Goal: Task Accomplishment & Management: Manage account settings

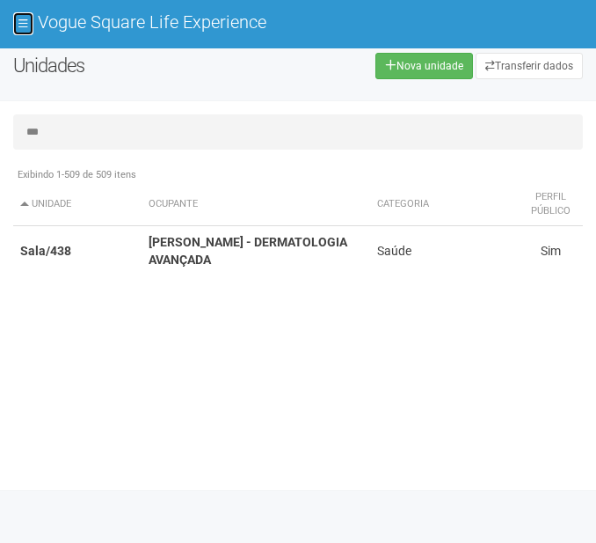
click at [32, 19] on button at bounding box center [23, 23] width 20 height 23
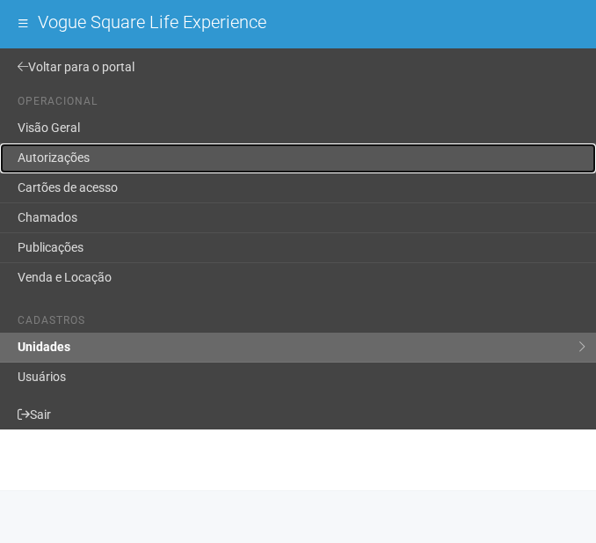
click at [119, 155] on link "Autorizações" at bounding box center [298, 158] width 596 height 30
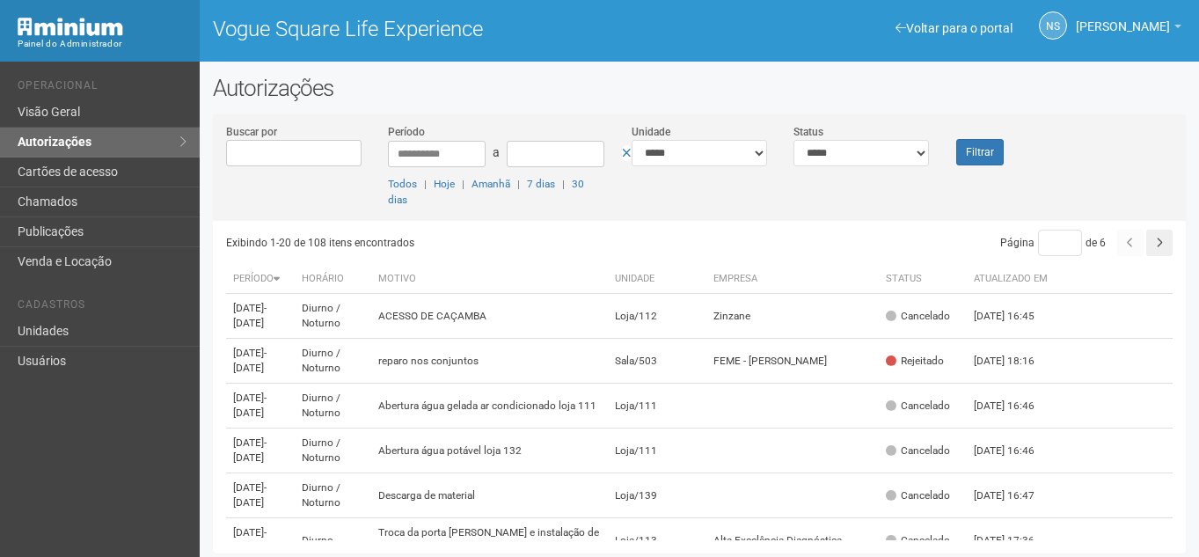
click at [598, 168] on div "**********" at bounding box center [699, 172] width 973 height 98
click at [598, 149] on select "**********" at bounding box center [861, 153] width 135 height 26
select select "*"
click at [598, 140] on select "**********" at bounding box center [861, 153] width 135 height 26
click at [598, 151] on button "Filtrar" at bounding box center [980, 152] width 48 height 26
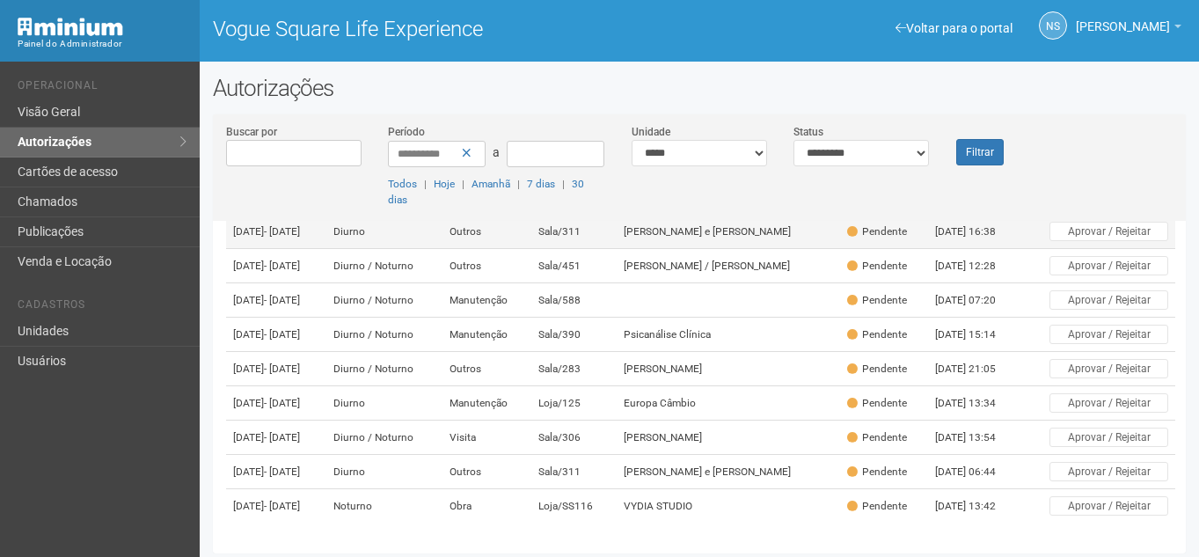
scroll to position [220, 0]
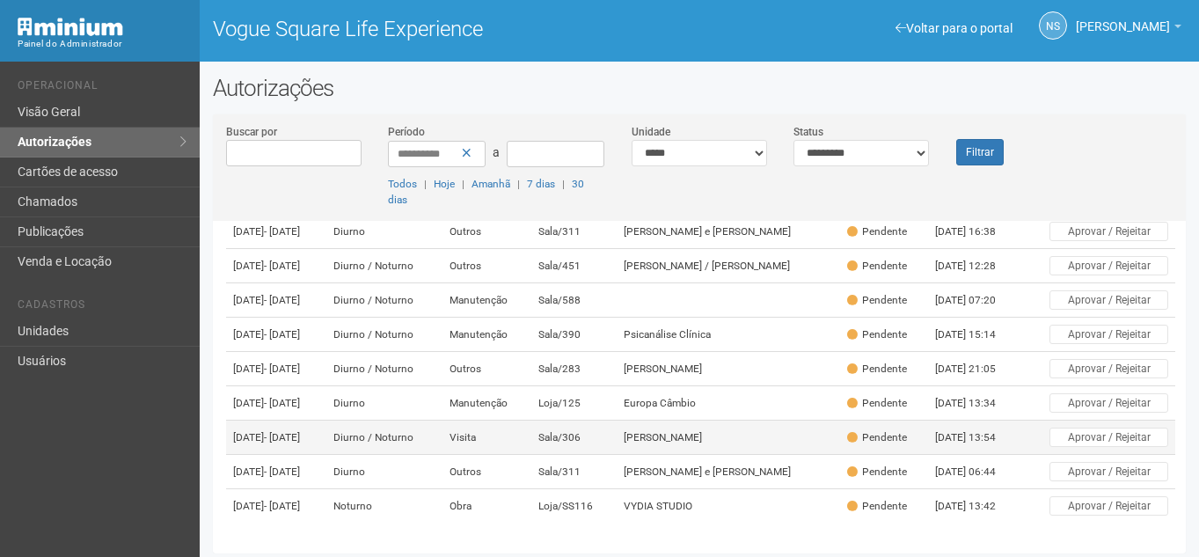
click at [736, 421] on td "[PERSON_NAME]" at bounding box center [729, 438] width 224 height 34
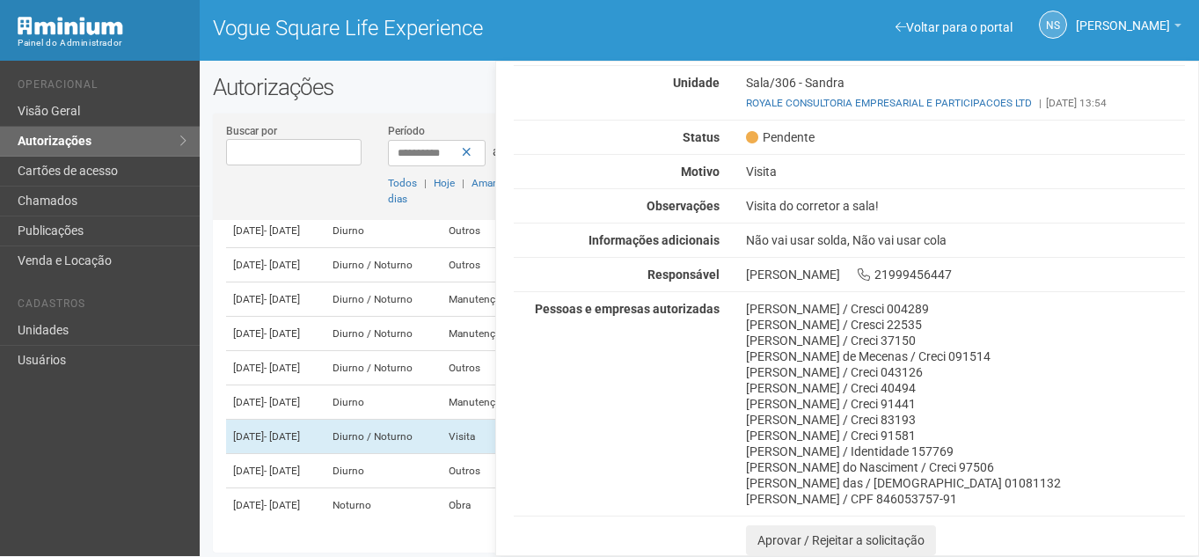
scroll to position [4, 0]
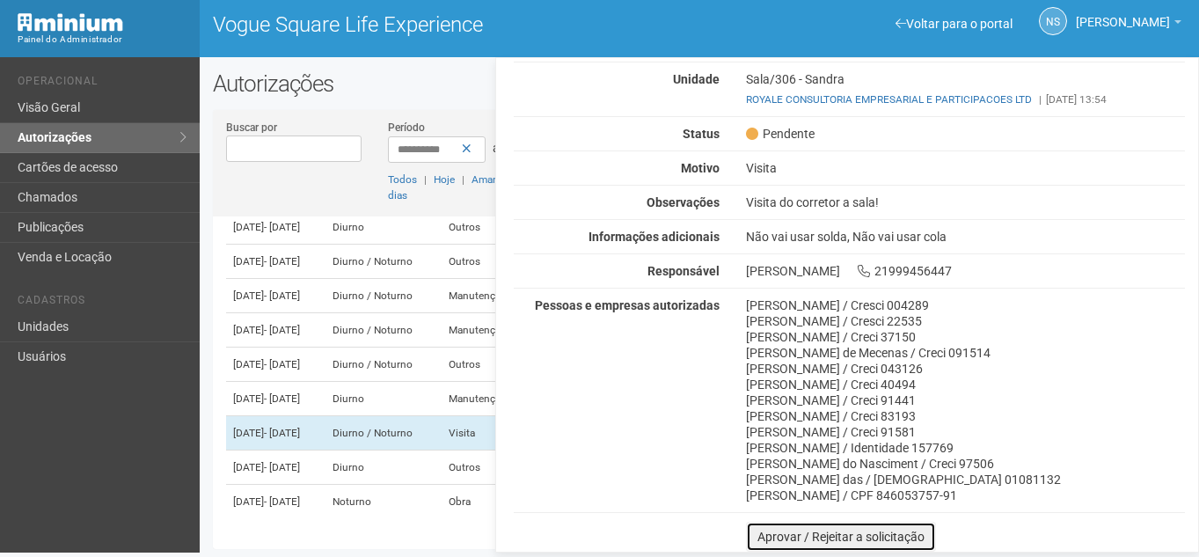
click at [899, 526] on button "Aprovar / Rejeitar a solicitação" at bounding box center [841, 537] width 190 height 30
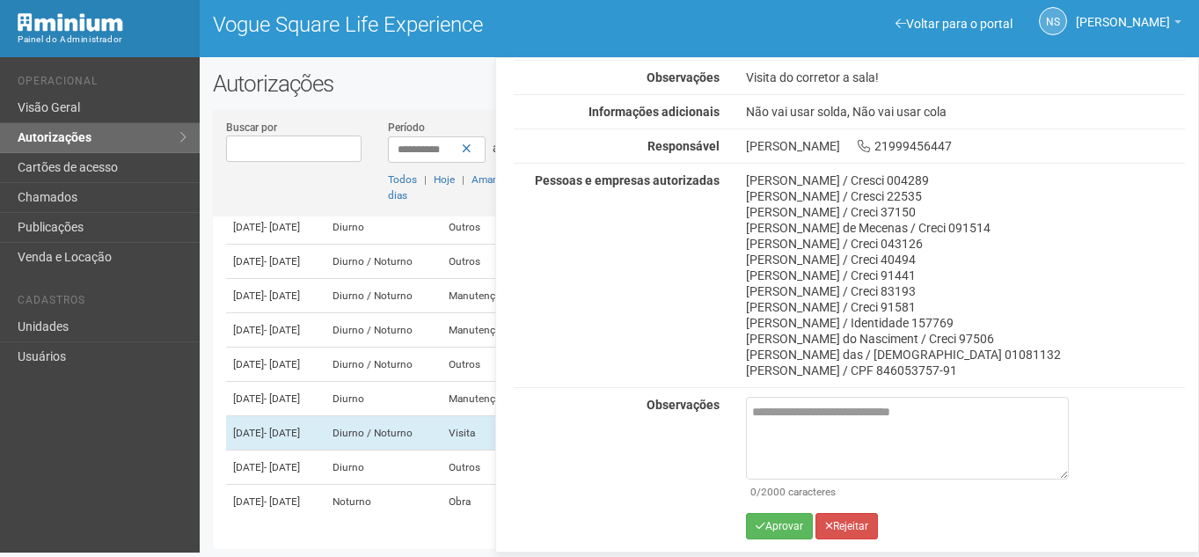
scroll to position [245, 0]
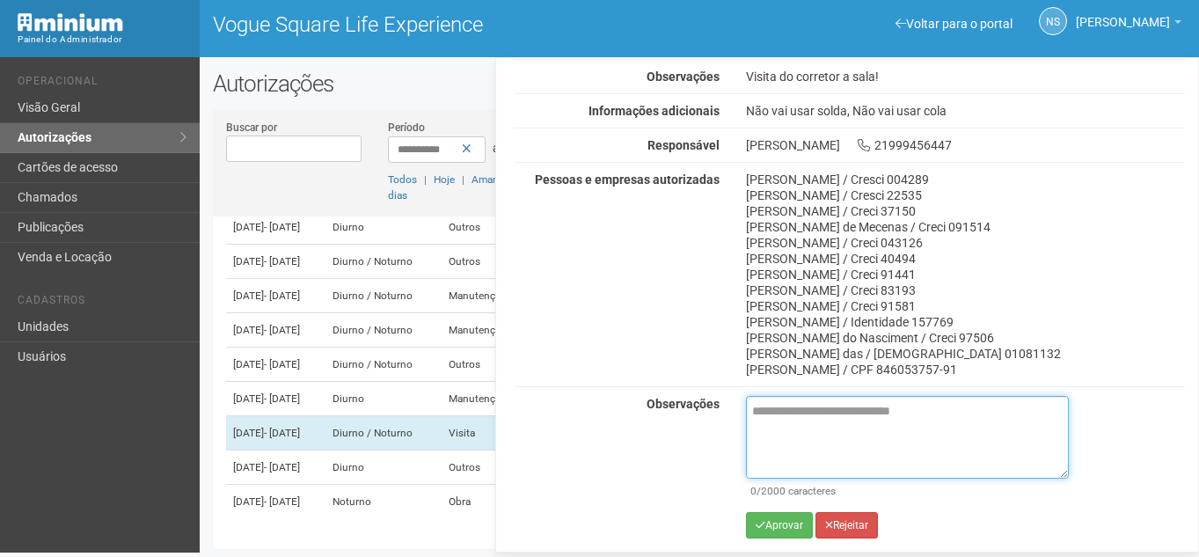
click at [880, 419] on textarea at bounding box center [907, 437] width 323 height 83
type textarea "**********"
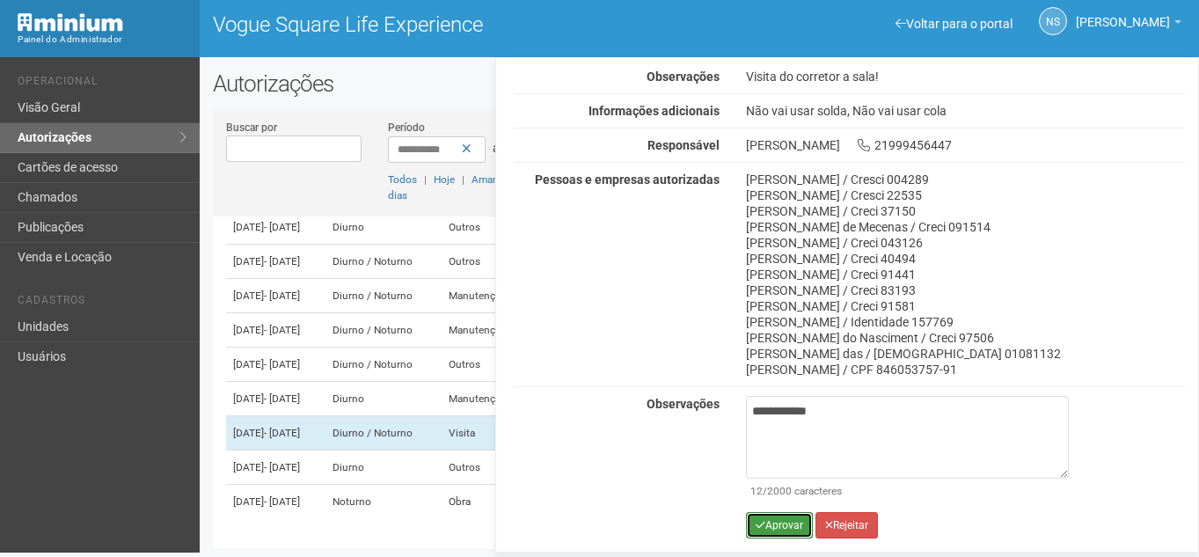
click at [783, 528] on button "Aprovar" at bounding box center [779, 525] width 67 height 26
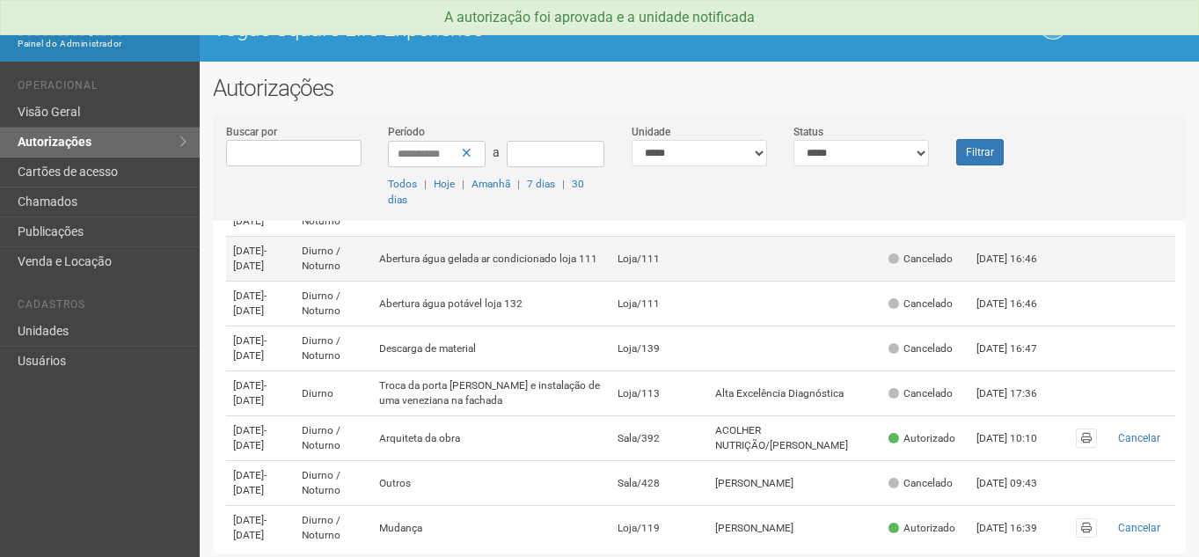
scroll to position [176, 0]
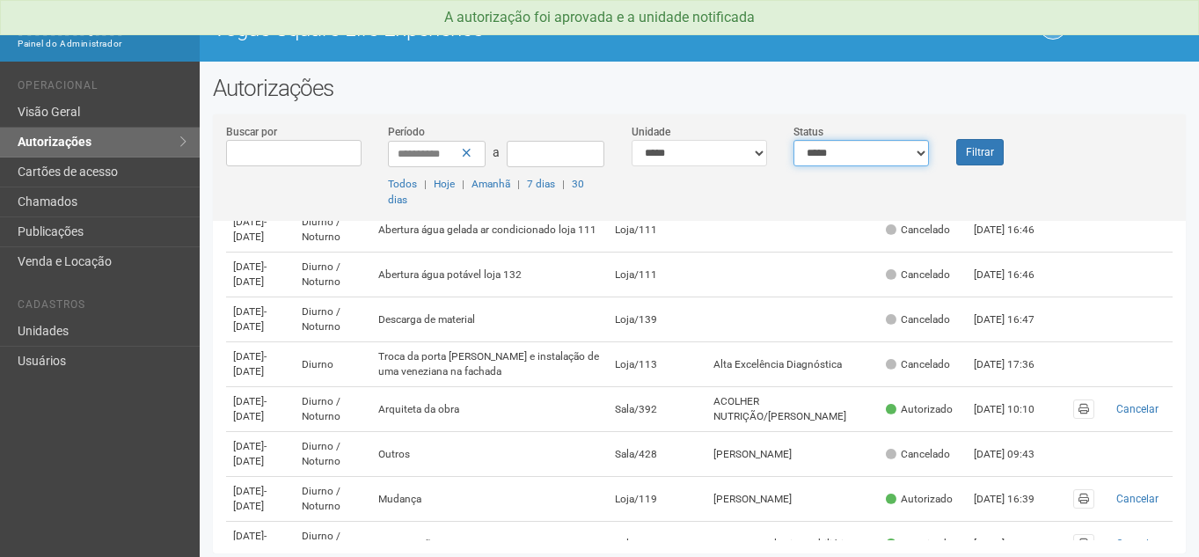
drag, startPoint x: 847, startPoint y: 142, endPoint x: 850, endPoint y: 163, distance: 21.3
click at [847, 142] on select "**********" at bounding box center [861, 153] width 135 height 26
click at [794, 140] on select "**********" at bounding box center [861, 153] width 135 height 26
click at [911, 145] on select "**********" at bounding box center [861, 153] width 135 height 26
select select "*"
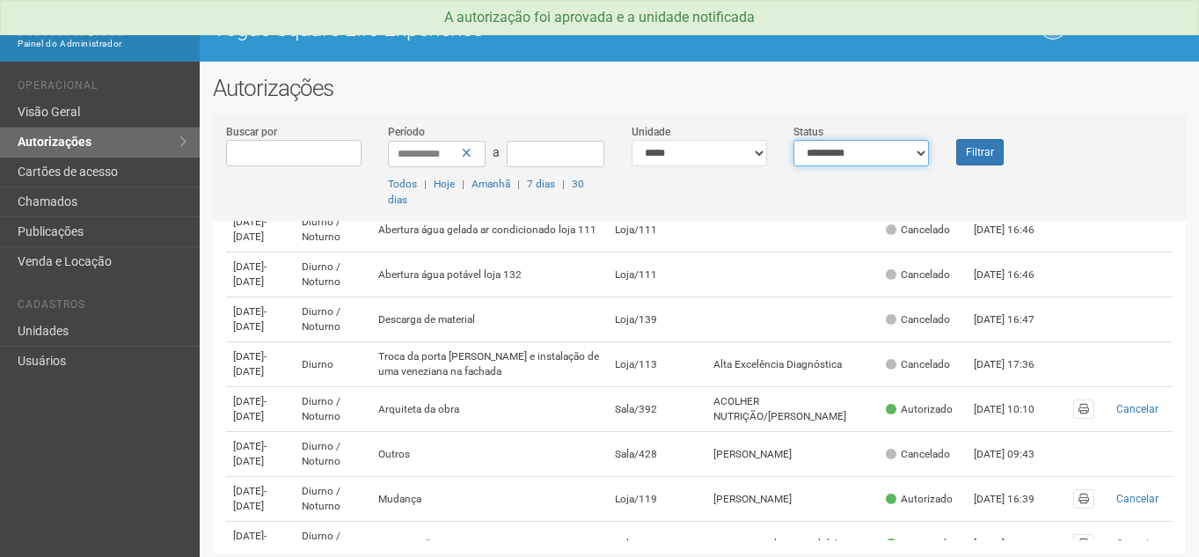
click at [794, 140] on select "**********" at bounding box center [861, 153] width 135 height 26
click at [976, 154] on button "Filtrar" at bounding box center [980, 152] width 48 height 26
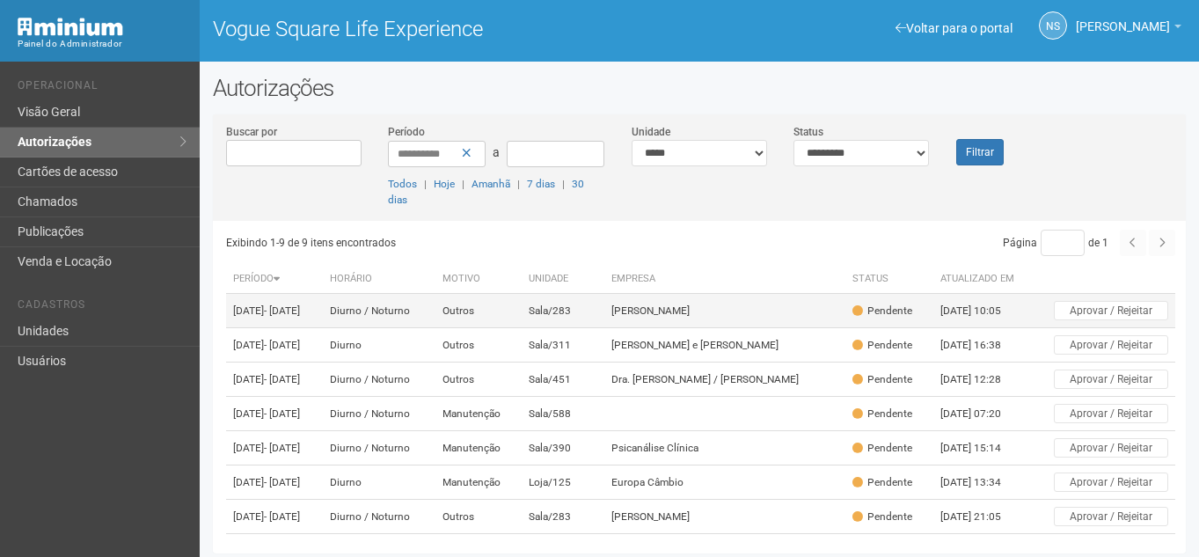
click at [645, 325] on td "[PERSON_NAME]" at bounding box center [724, 311] width 241 height 34
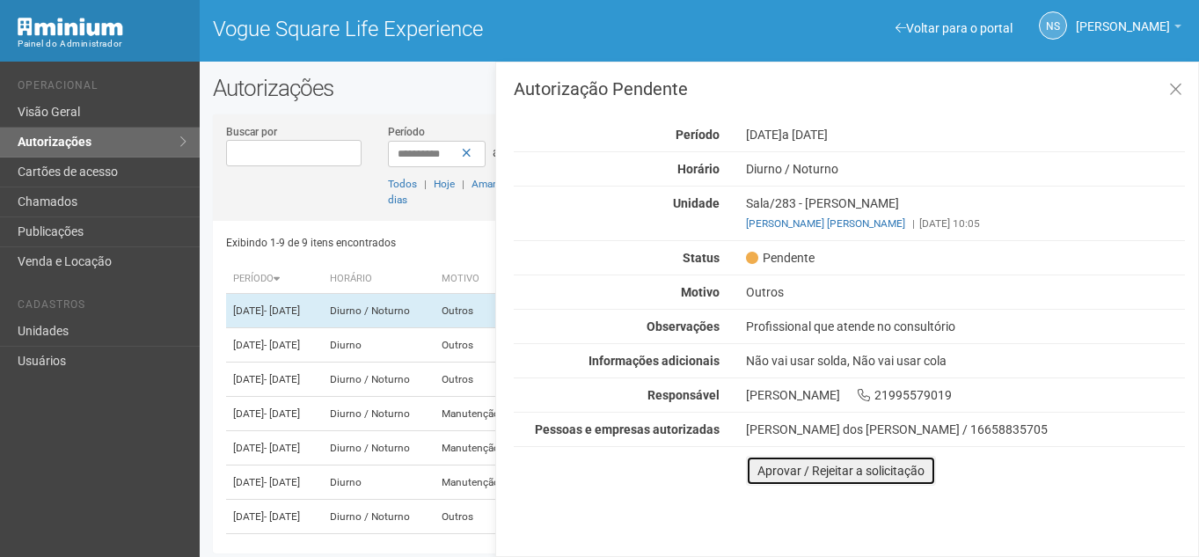
click at [801, 464] on button "Aprovar / Rejeitar a solicitação" at bounding box center [841, 471] width 190 height 30
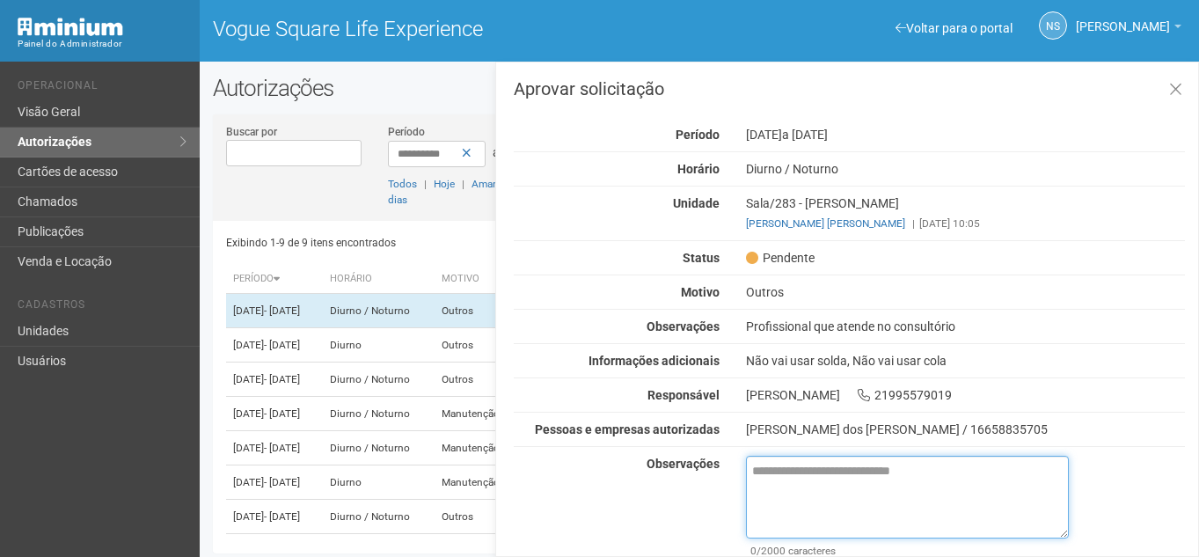
click at [807, 457] on textarea at bounding box center [907, 497] width 323 height 83
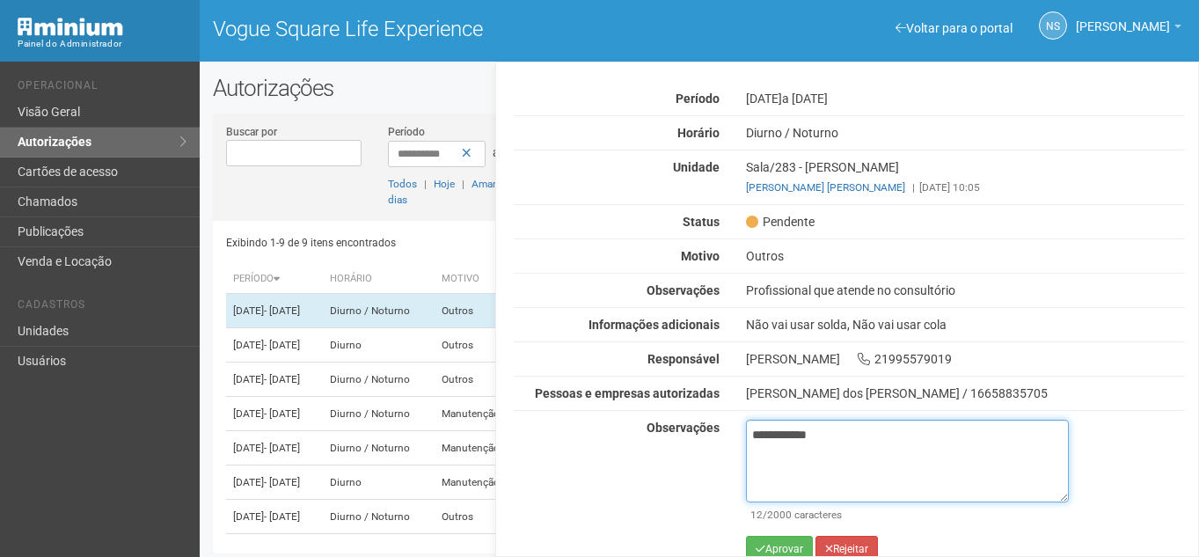
scroll to position [55, 0]
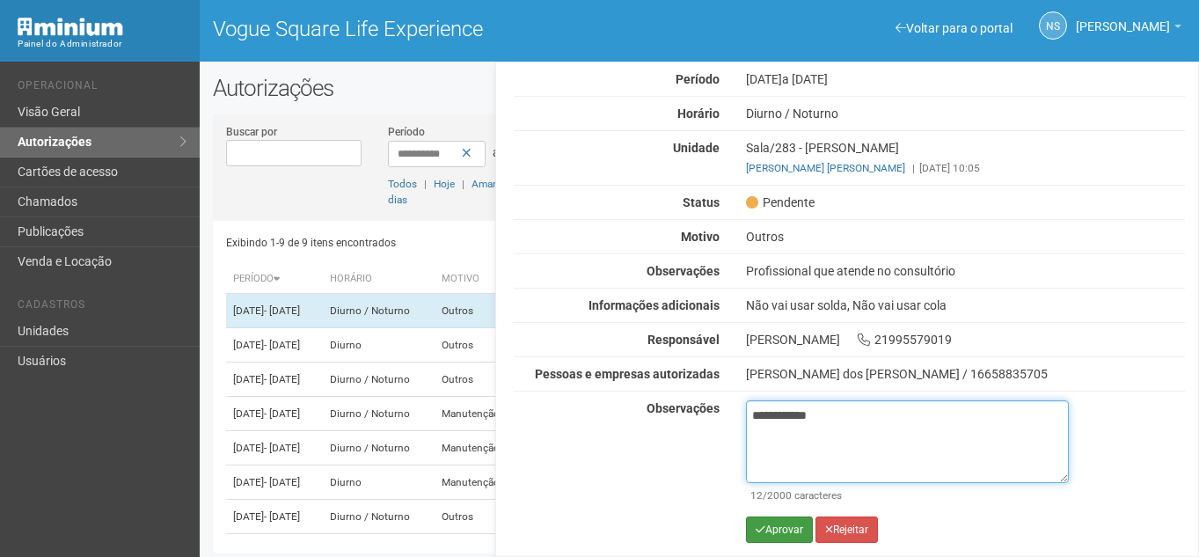
type textarea "**********"
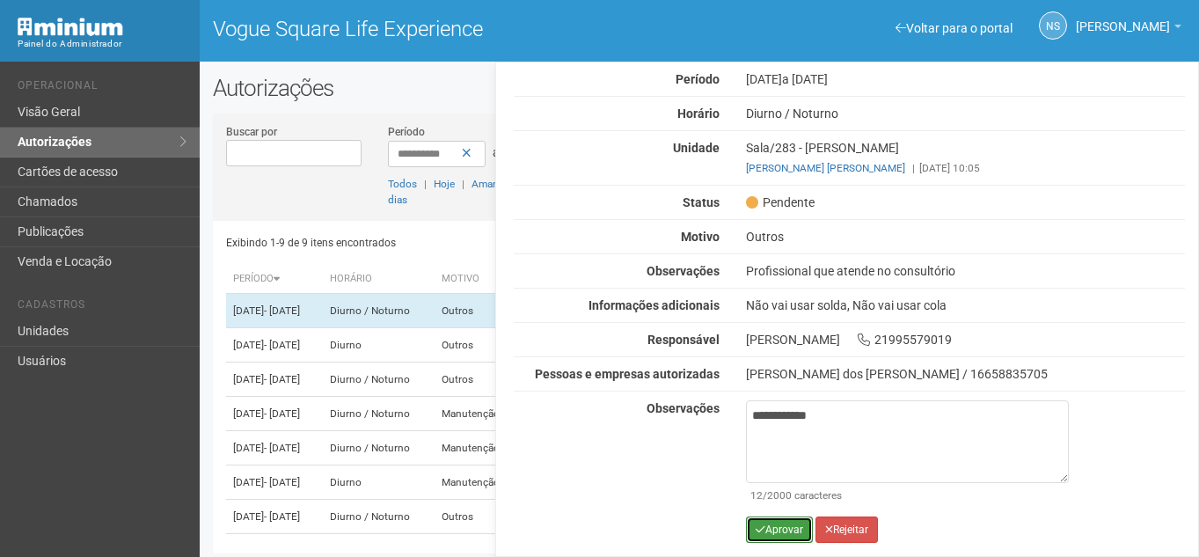
click at [787, 530] on button "Aprovar" at bounding box center [779, 529] width 67 height 26
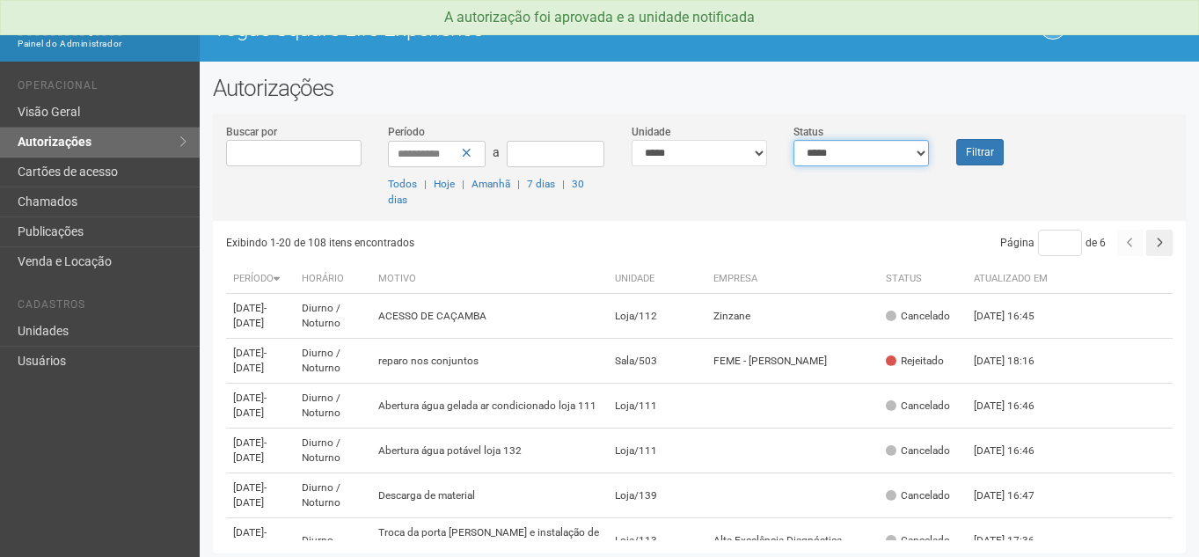
click at [918, 157] on select "**********" at bounding box center [861, 153] width 135 height 26
select select "*"
click at [794, 140] on select "**********" at bounding box center [861, 153] width 135 height 26
click at [977, 152] on button "Filtrar" at bounding box center [980, 152] width 48 height 26
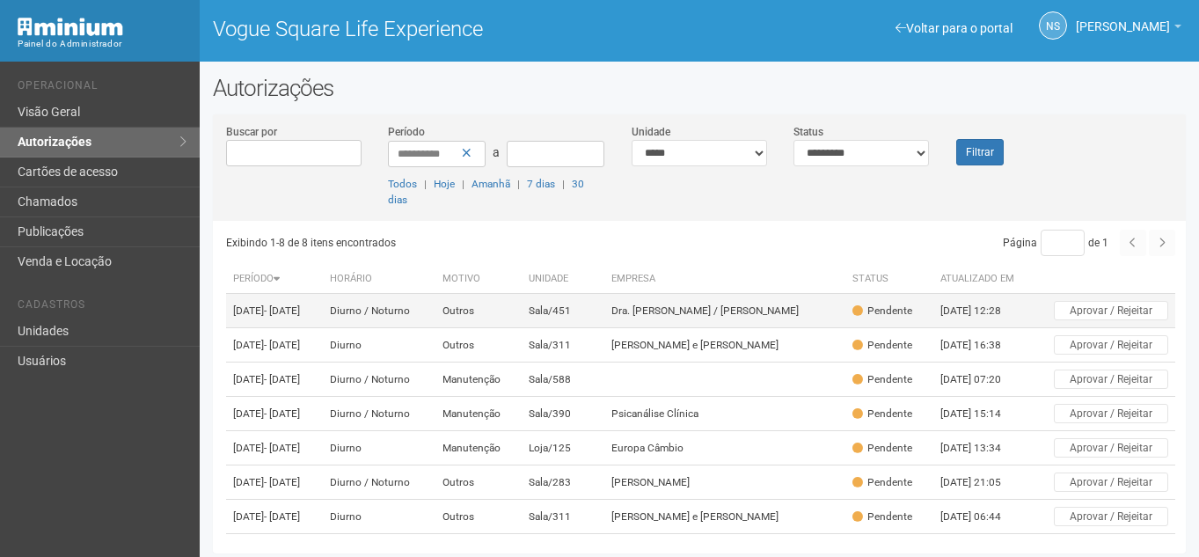
click at [603, 328] on td "Sala/451" at bounding box center [563, 311] width 82 height 34
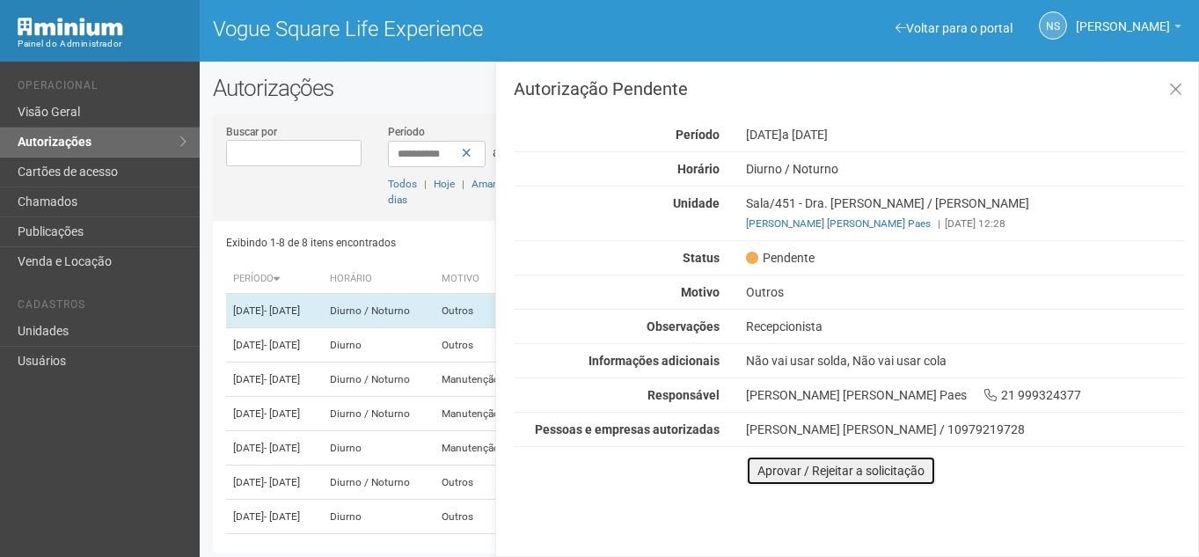
click at [860, 472] on button "Aprovar / Rejeitar a solicitação" at bounding box center [841, 471] width 190 height 30
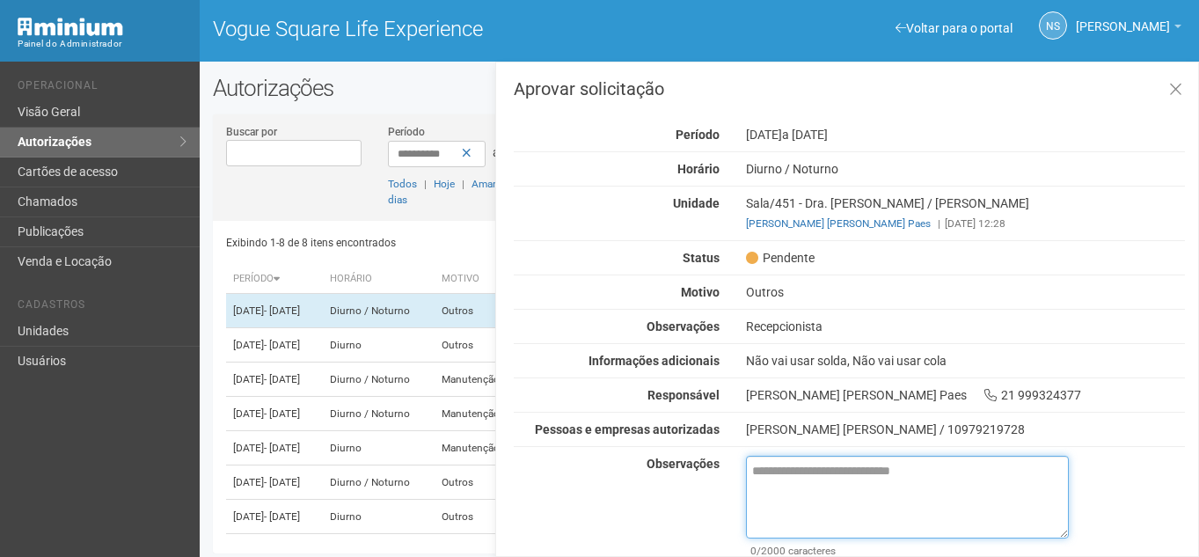
click at [857, 459] on textarea at bounding box center [907, 497] width 323 height 83
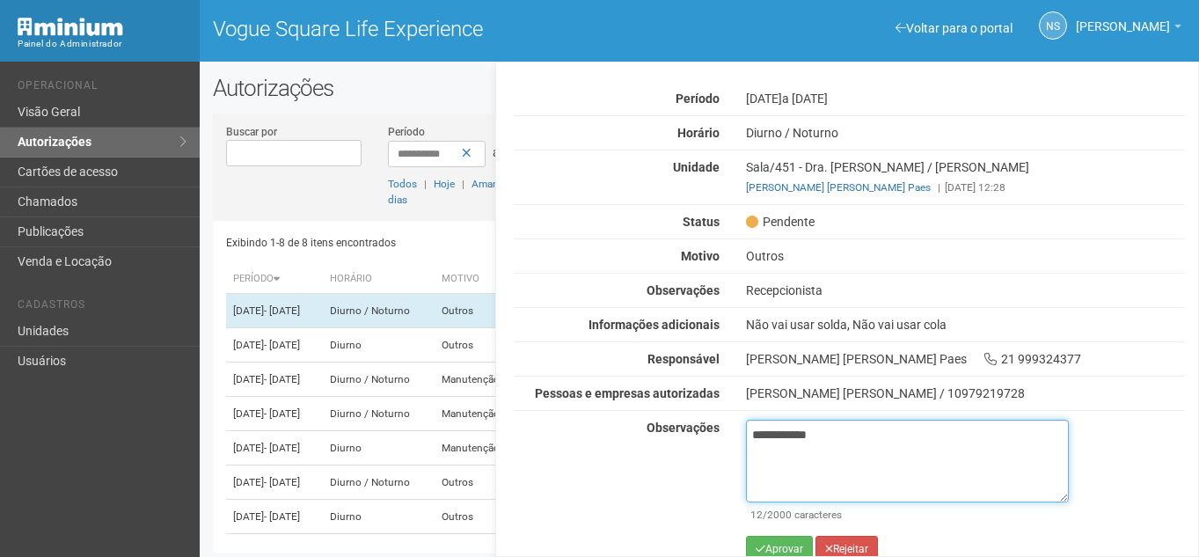
scroll to position [55, 0]
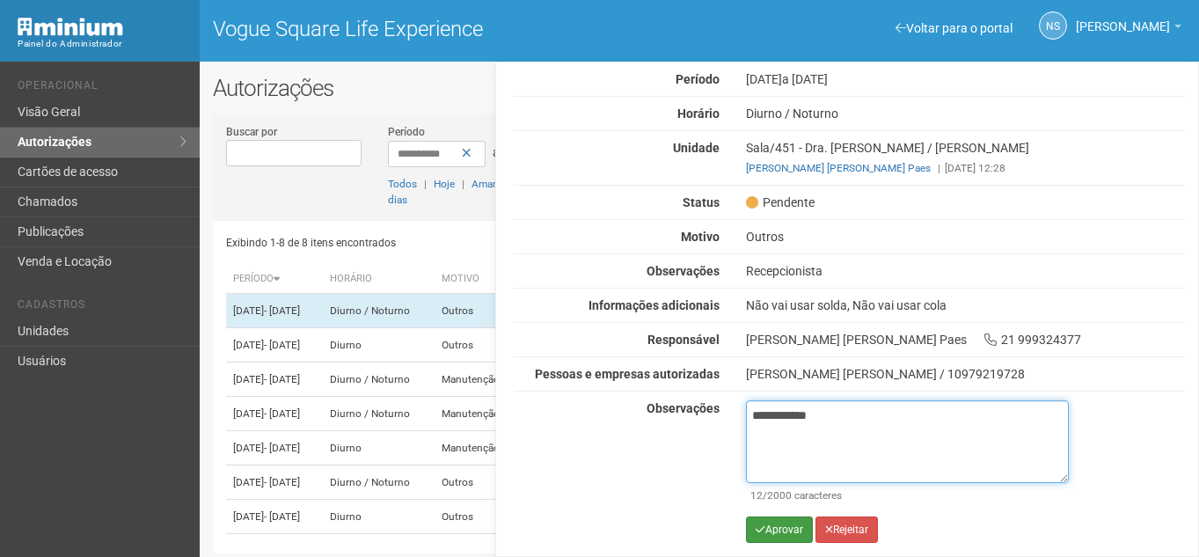
type textarea "**********"
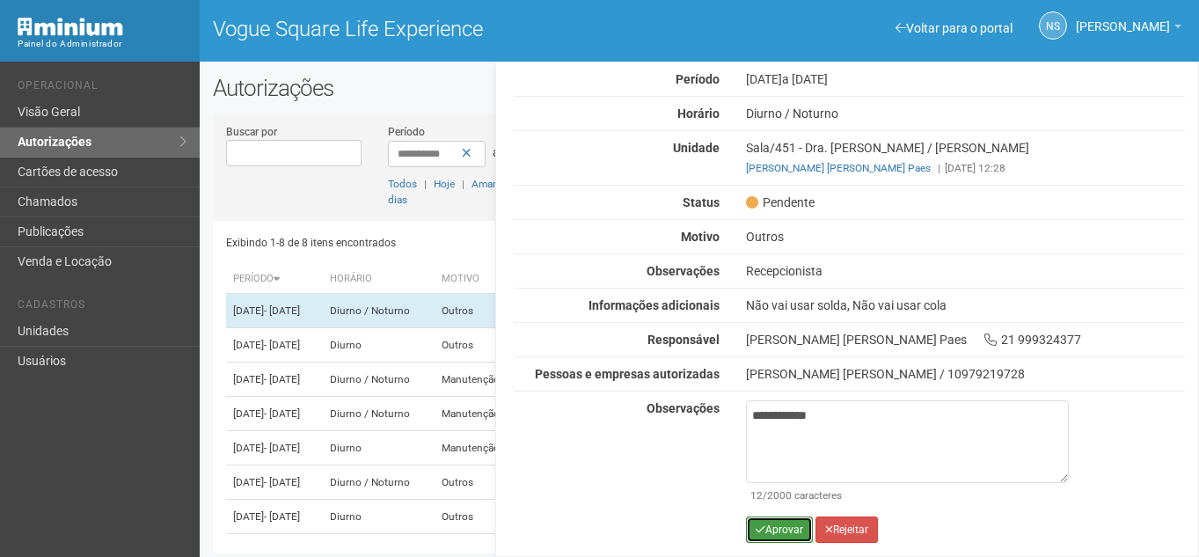
click at [790, 527] on button "Aprovar" at bounding box center [779, 529] width 67 height 26
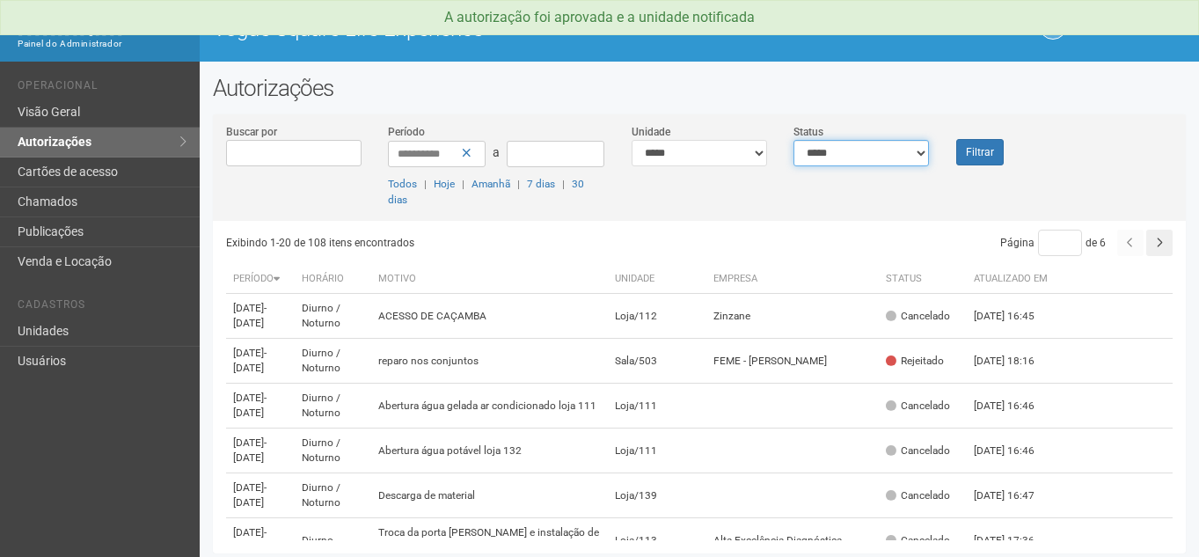
click at [813, 151] on select "**********" at bounding box center [861, 153] width 135 height 26
select select "*"
click at [794, 140] on select "**********" at bounding box center [861, 153] width 135 height 26
click at [962, 143] on button "Filtrar" at bounding box center [980, 152] width 48 height 26
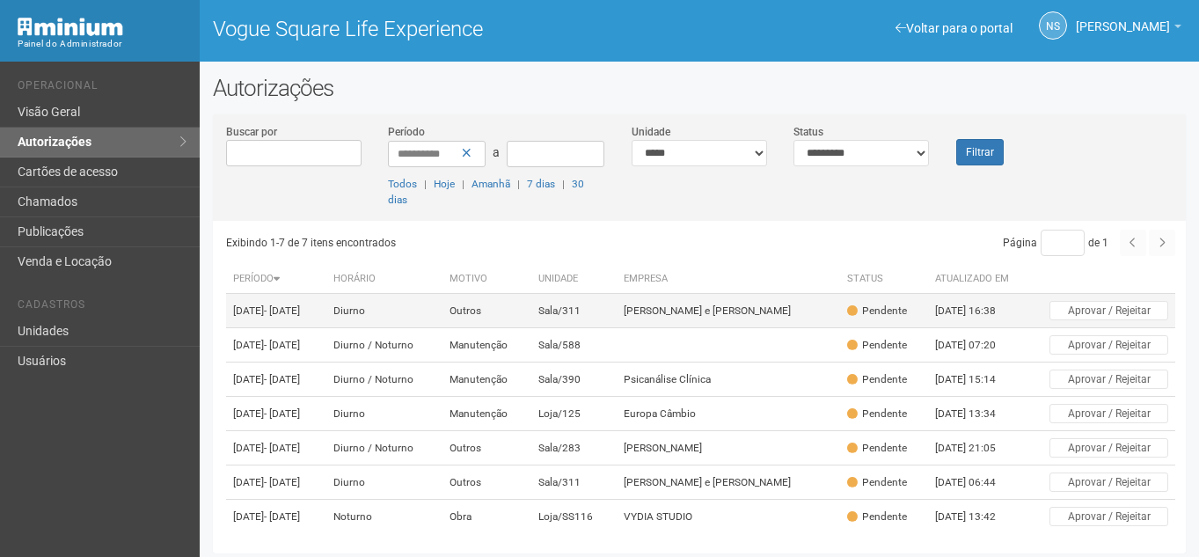
click at [616, 318] on td "Sala/311" at bounding box center [573, 311] width 84 height 34
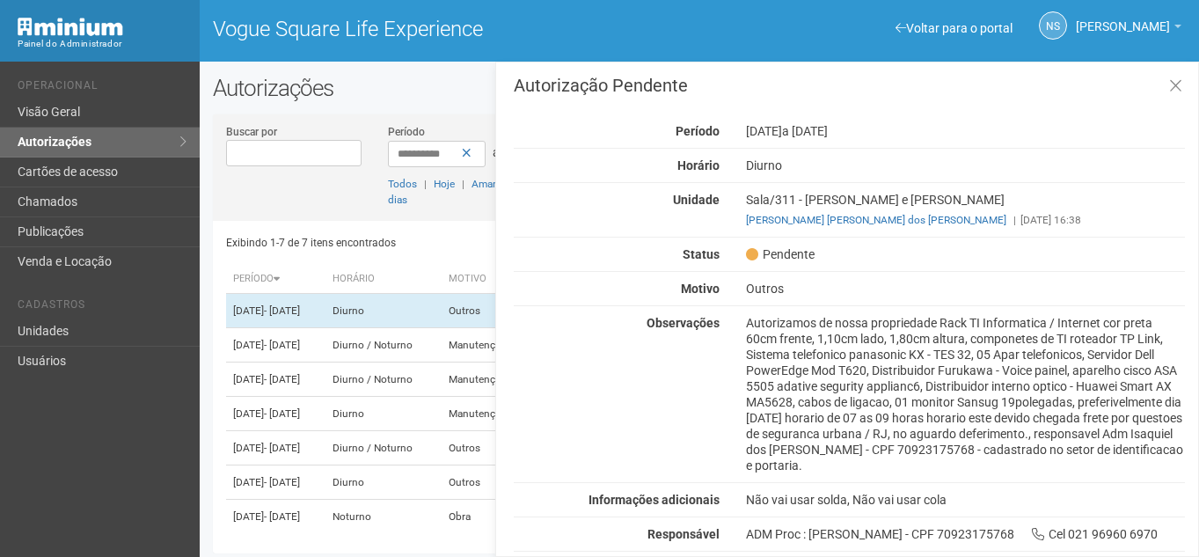
scroll to position [3, 0]
click at [1173, 85] on icon at bounding box center [1175, 87] width 13 height 18
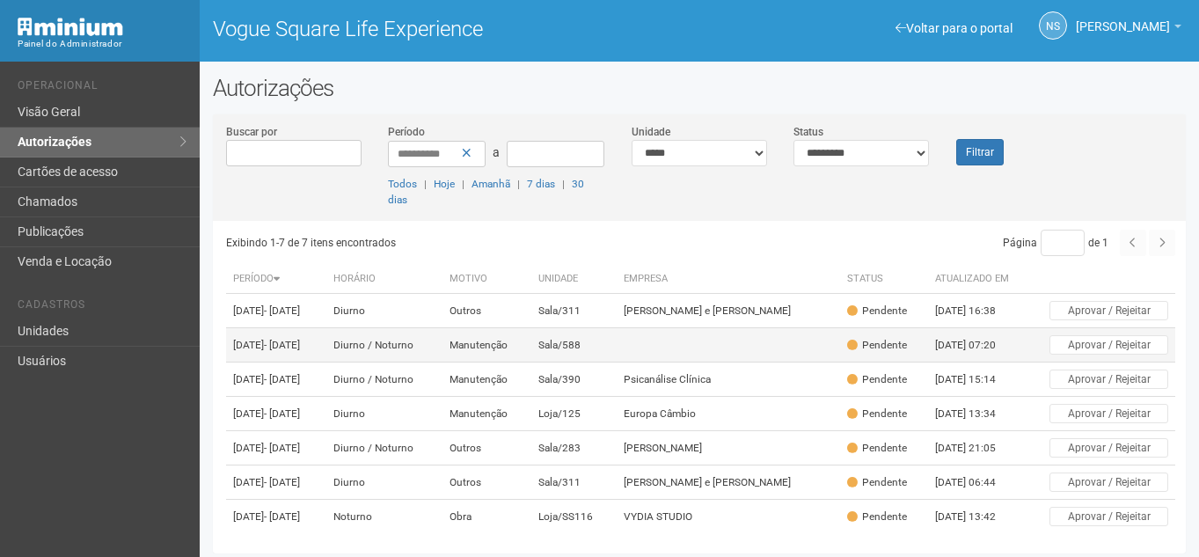
click at [731, 358] on td at bounding box center [729, 345] width 224 height 34
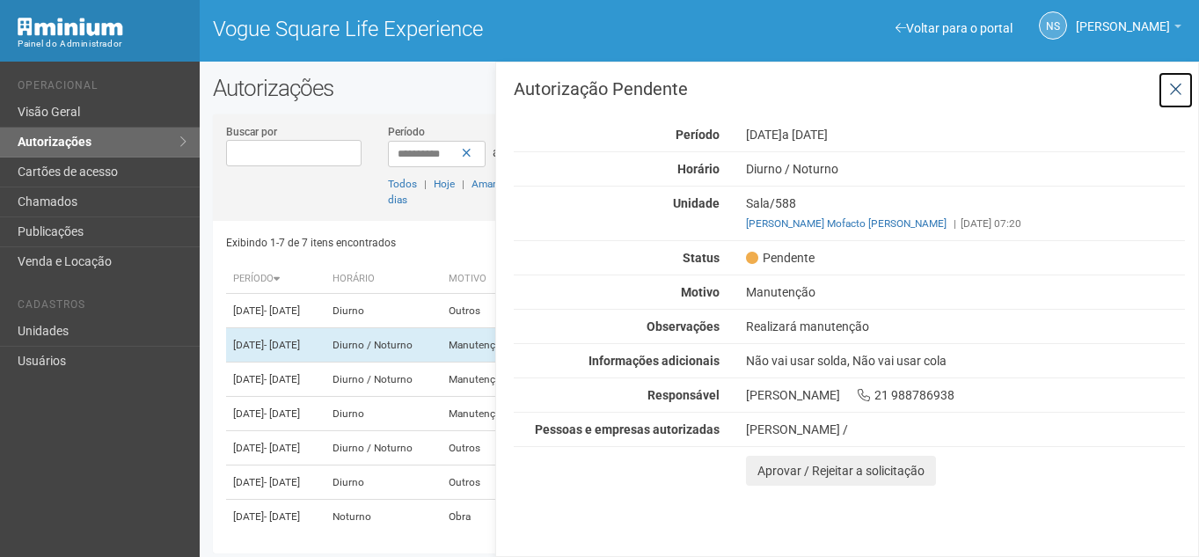
click at [1173, 84] on icon at bounding box center [1175, 90] width 13 height 18
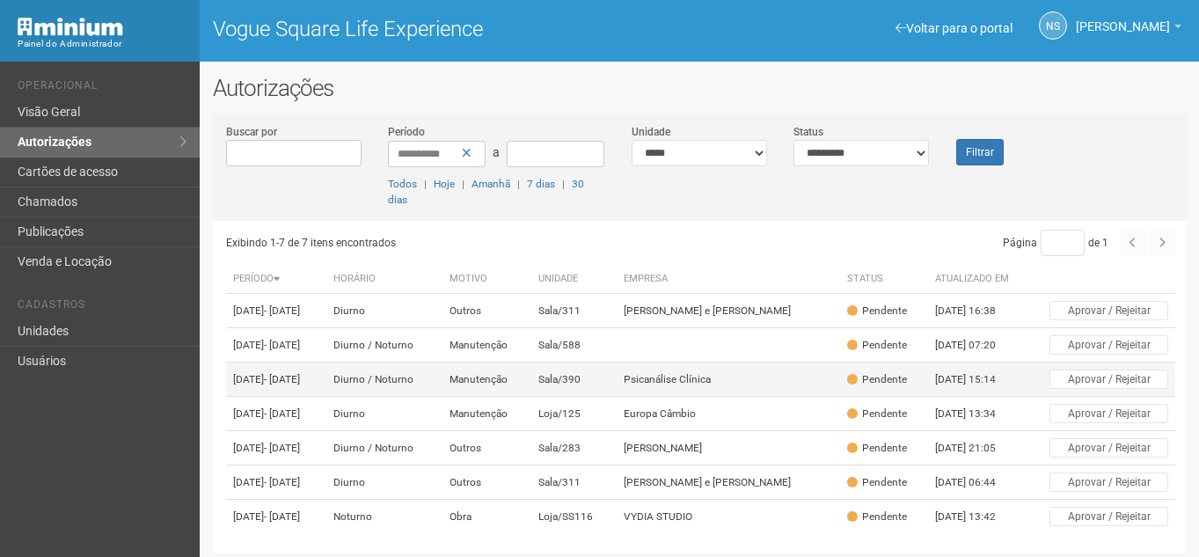
click at [616, 396] on td "Sala/390" at bounding box center [573, 379] width 84 height 34
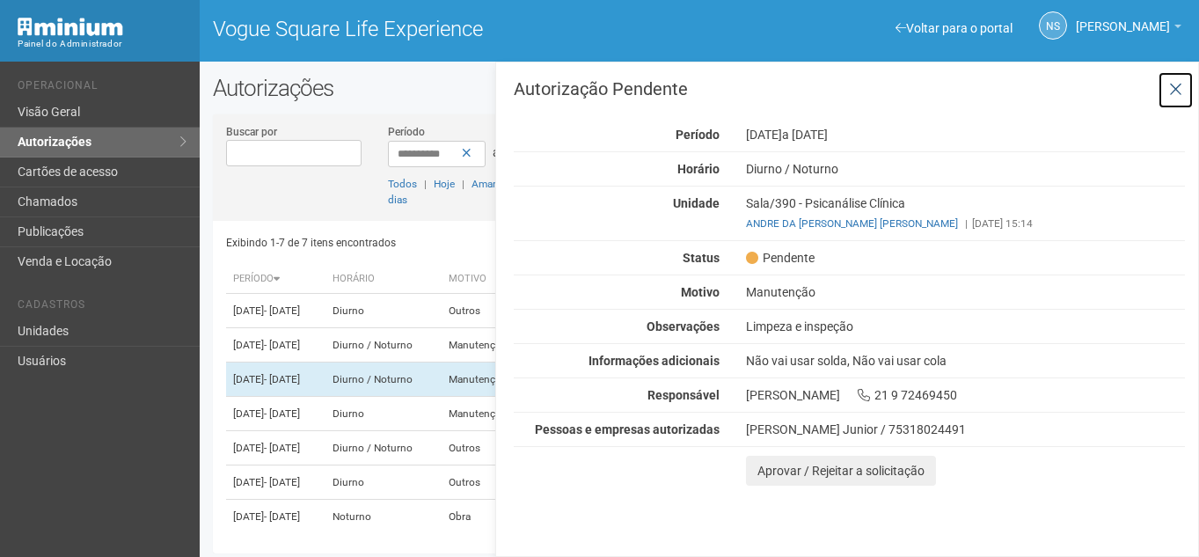
click at [1180, 88] on icon at bounding box center [1175, 90] width 13 height 18
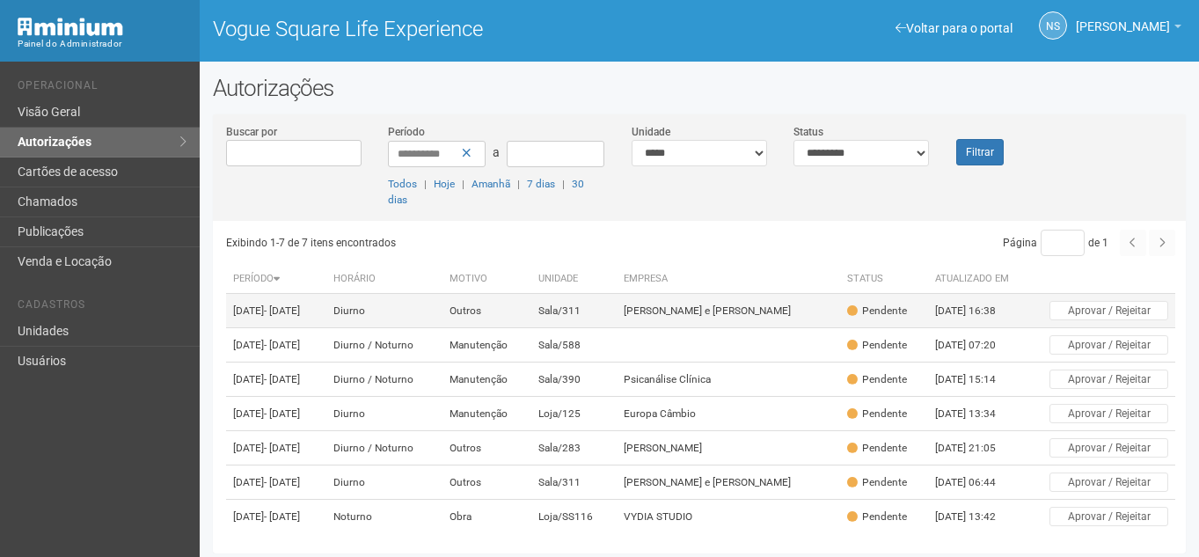
click at [818, 312] on td "[PERSON_NAME] e [PERSON_NAME]" at bounding box center [729, 311] width 224 height 34
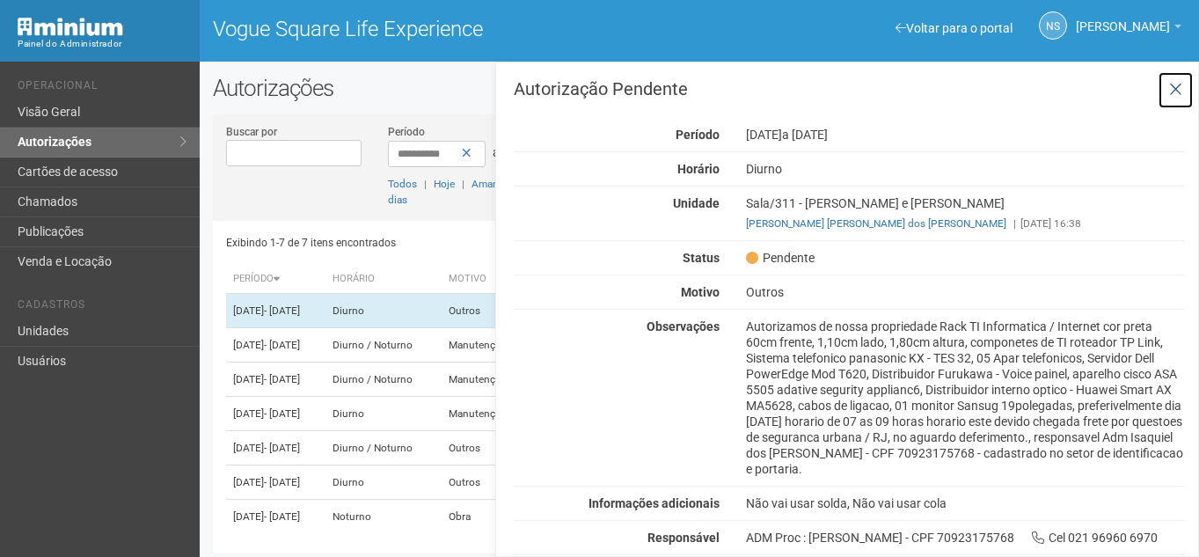
click at [1183, 83] on button at bounding box center [1176, 90] width 36 height 38
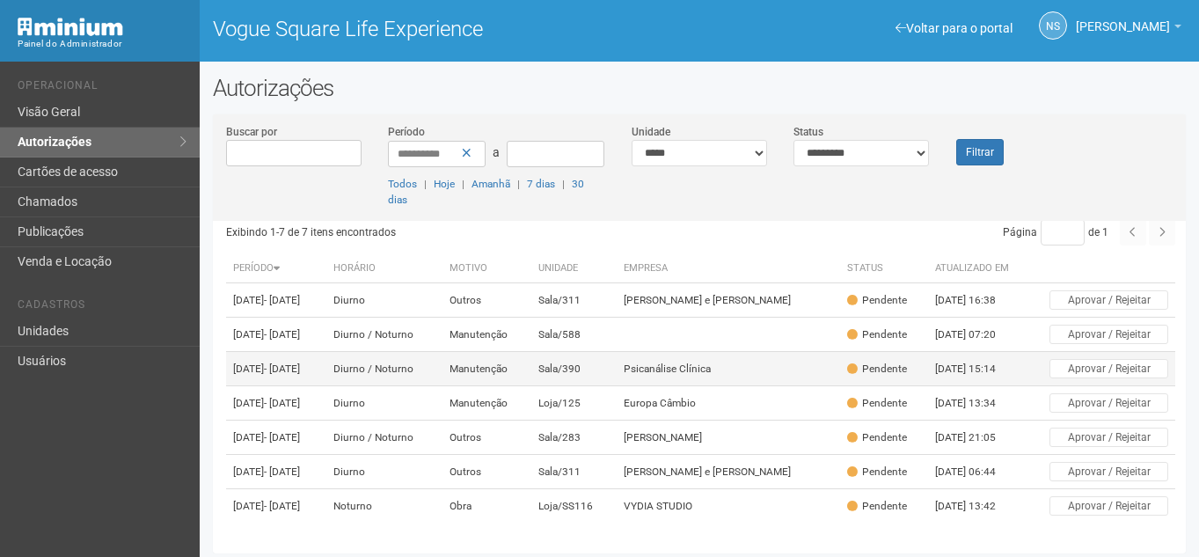
scroll to position [85, 0]
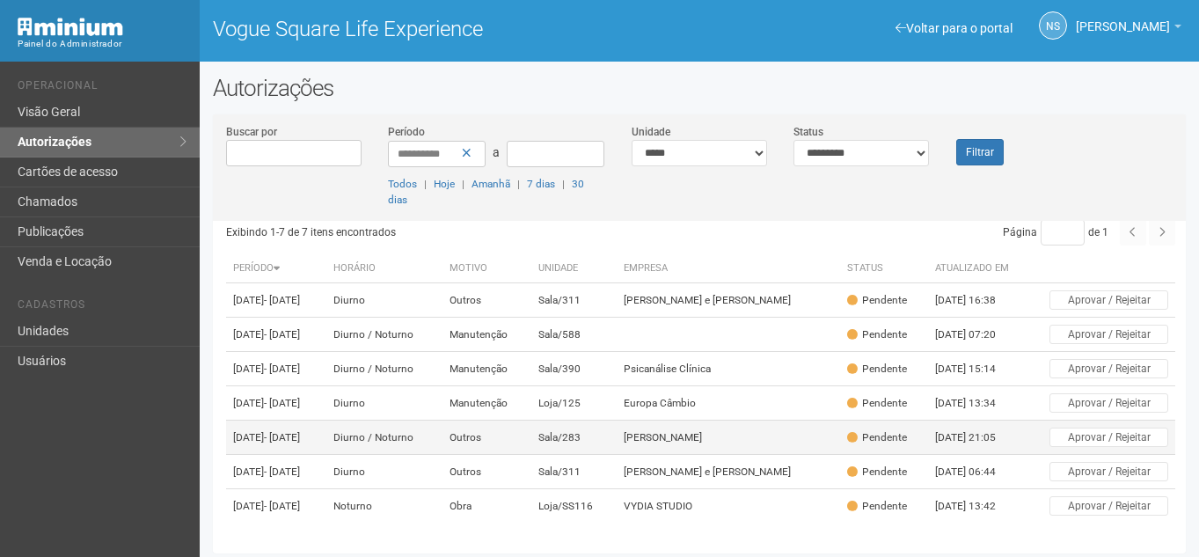
click at [616, 421] on td "Sala/283" at bounding box center [573, 438] width 84 height 34
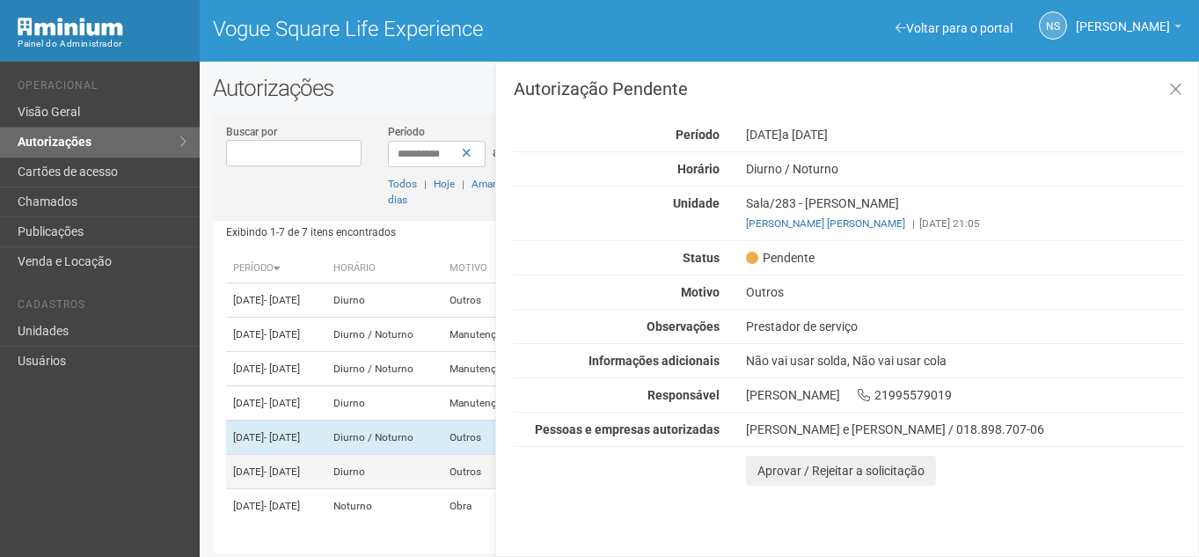
click at [442, 455] on td "Diurno" at bounding box center [384, 472] width 116 height 34
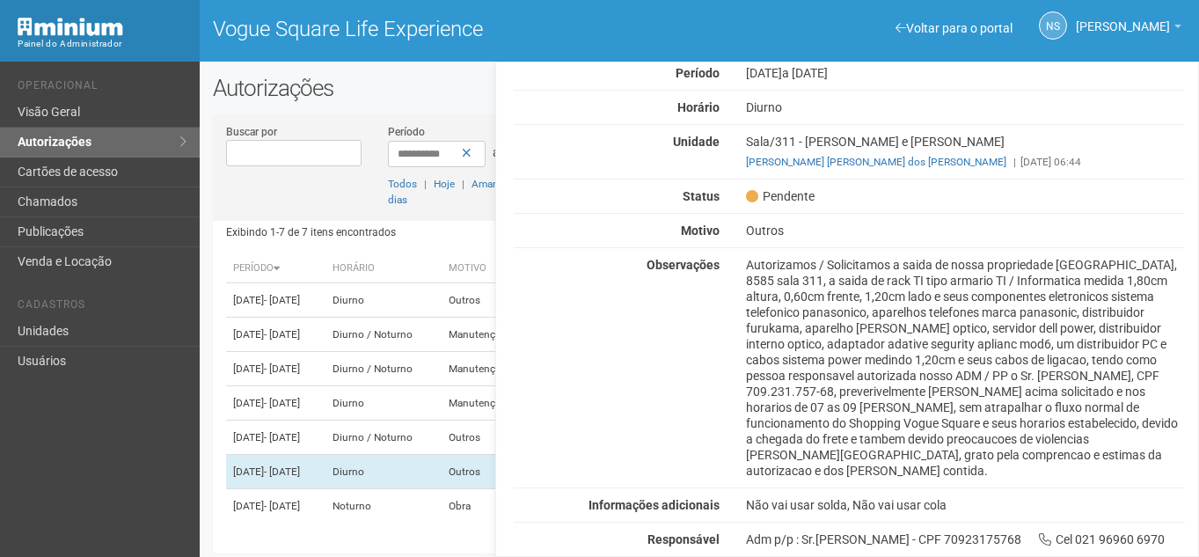
scroll to position [88, 0]
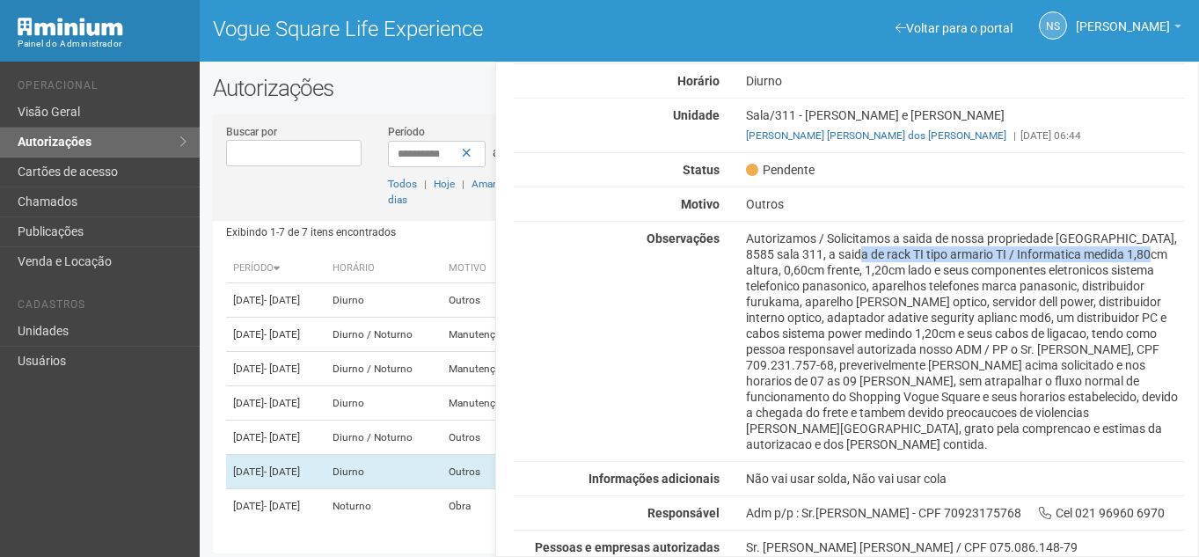
drag, startPoint x: 823, startPoint y: 259, endPoint x: 1107, endPoint y: 259, distance: 284.1
click at [1107, 259] on div "Autorizamos / Solicitamos a saida de nossa propriedade [GEOGRAPHIC_DATA], 8585 …" at bounding box center [965, 341] width 465 height 222
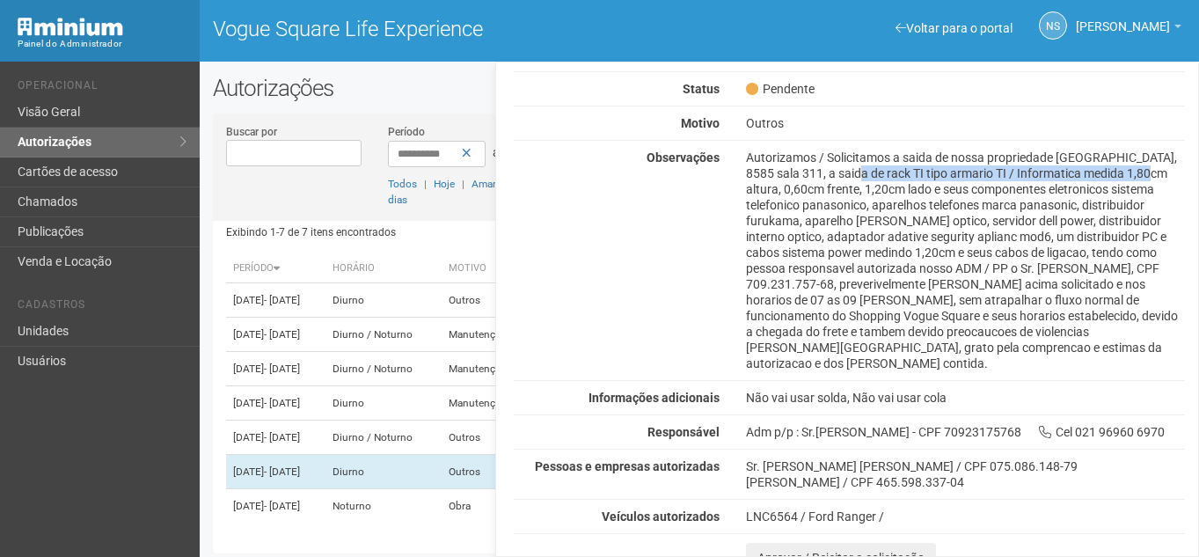
scroll to position [170, 0]
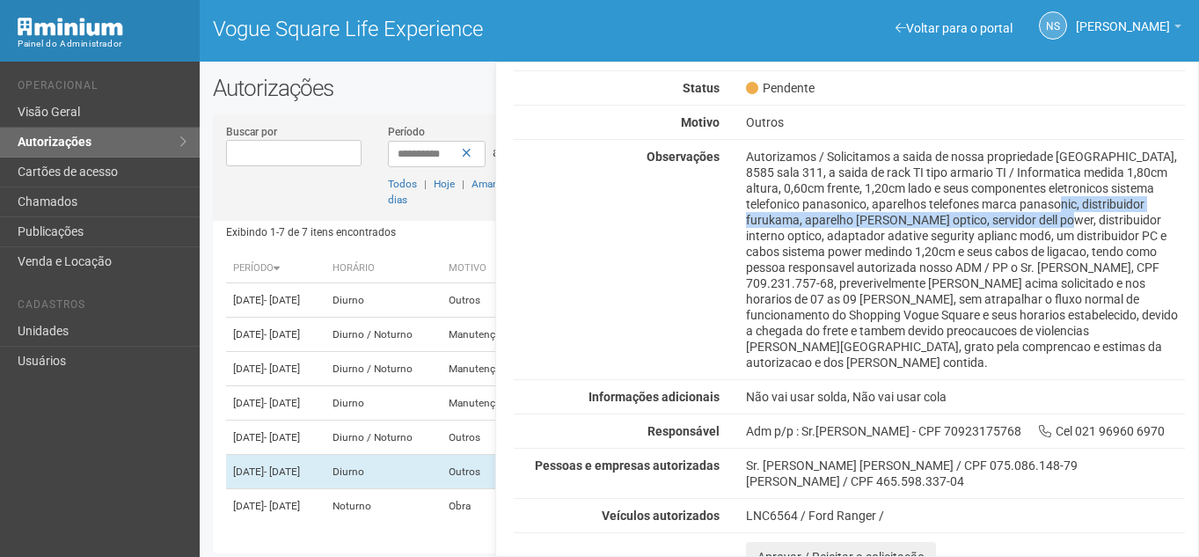
drag, startPoint x: 1010, startPoint y: 208, endPoint x: 1007, endPoint y: 221, distance: 13.5
click at [1007, 221] on div "Autorizamos / Solicitamos a saida de nossa propriedade [GEOGRAPHIC_DATA], 8585 …" at bounding box center [965, 260] width 465 height 222
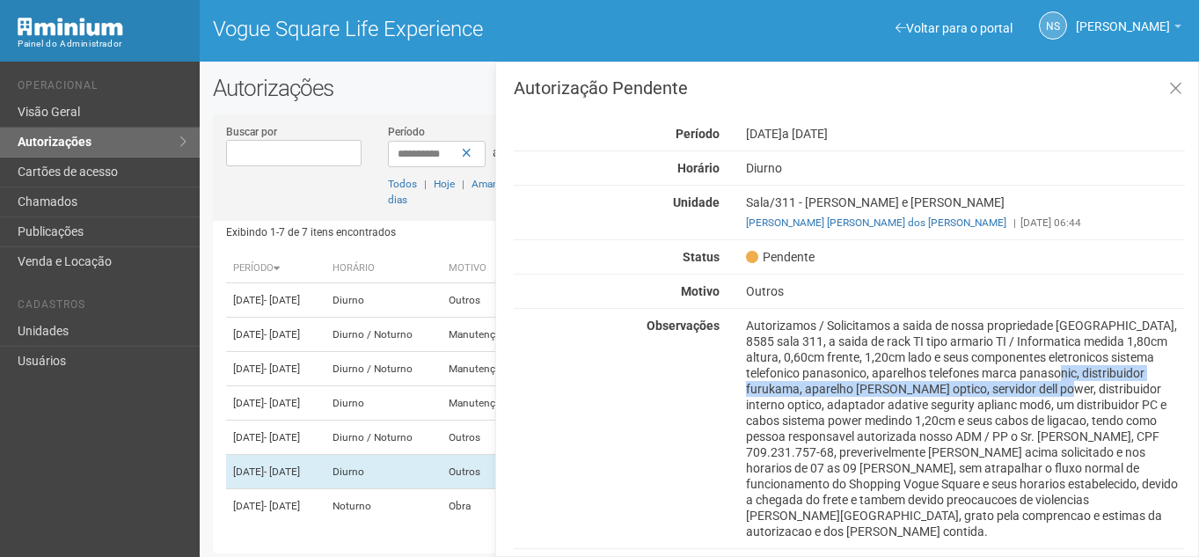
scroll to position [0, 0]
click at [1170, 96] on icon at bounding box center [1175, 90] width 13 height 18
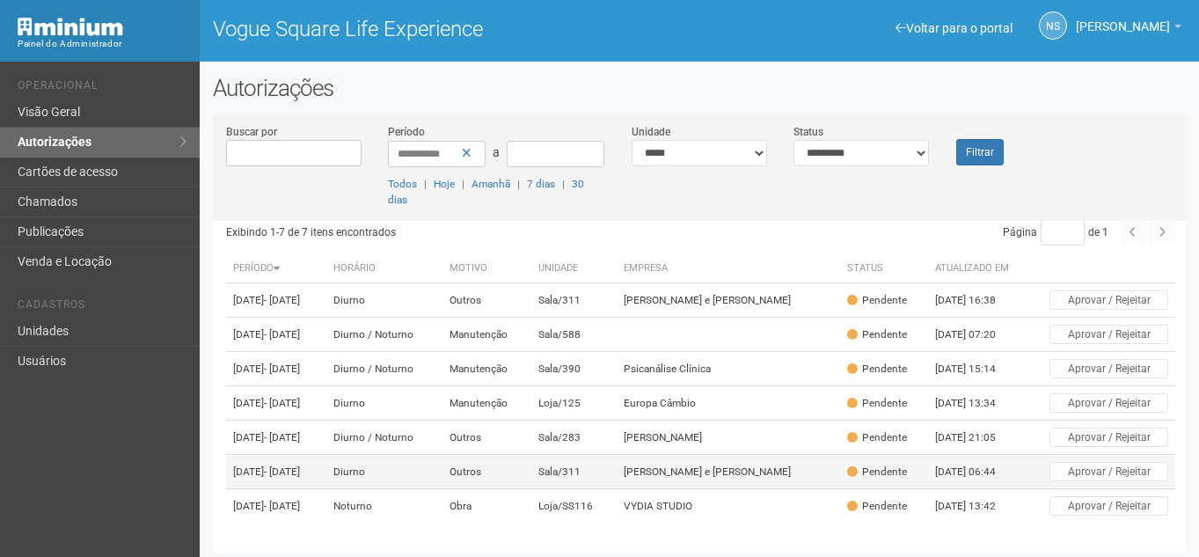
click at [616, 464] on td "Sala/311" at bounding box center [573, 472] width 84 height 34
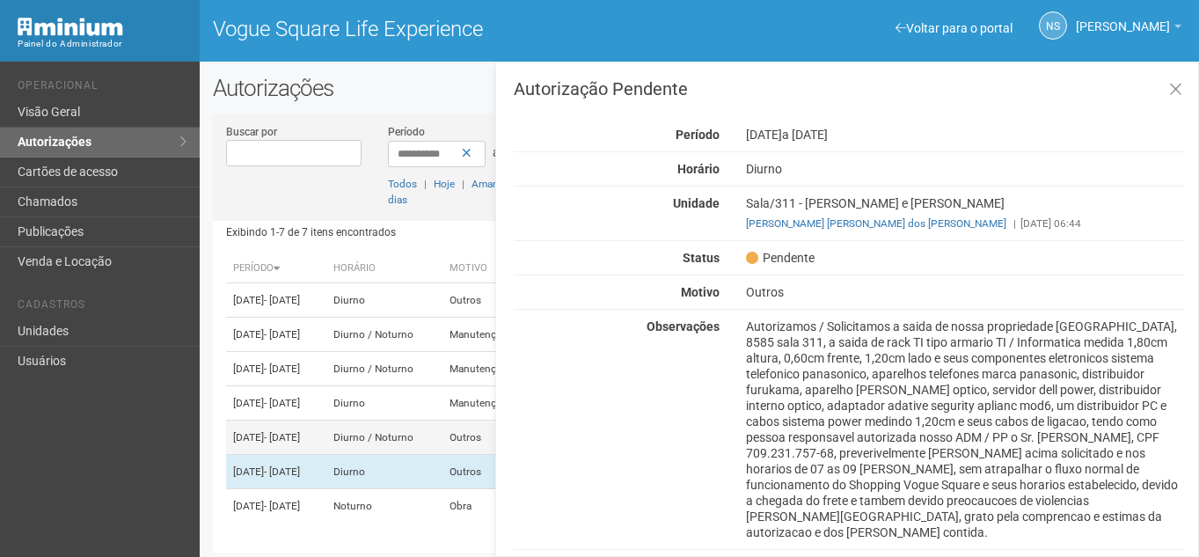
click at [442, 421] on td "Diurno / Noturno" at bounding box center [384, 438] width 116 height 34
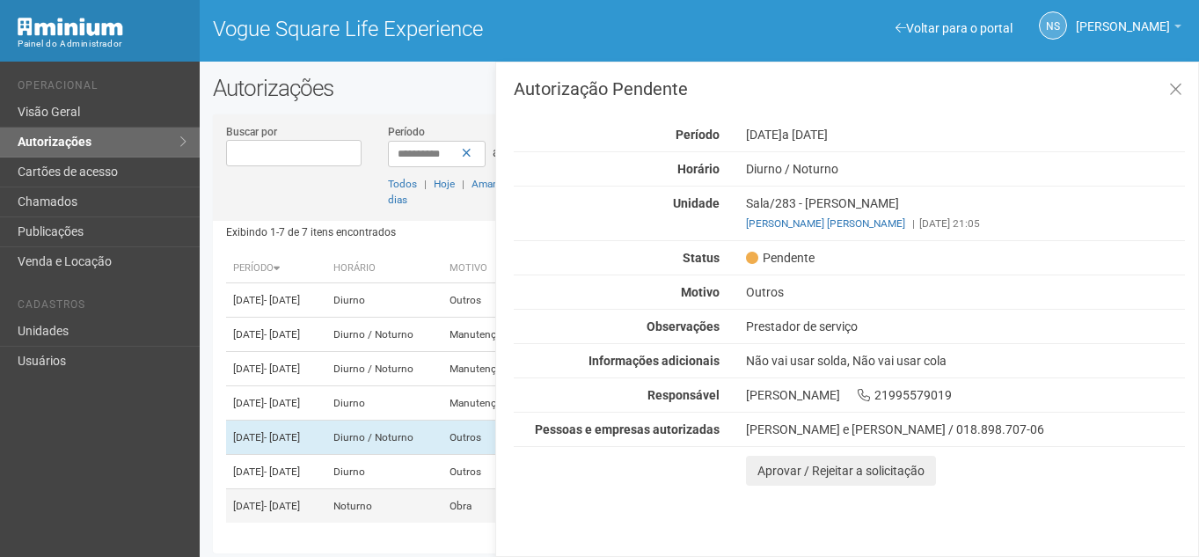
click at [442, 499] on td "Noturno" at bounding box center [384, 506] width 116 height 34
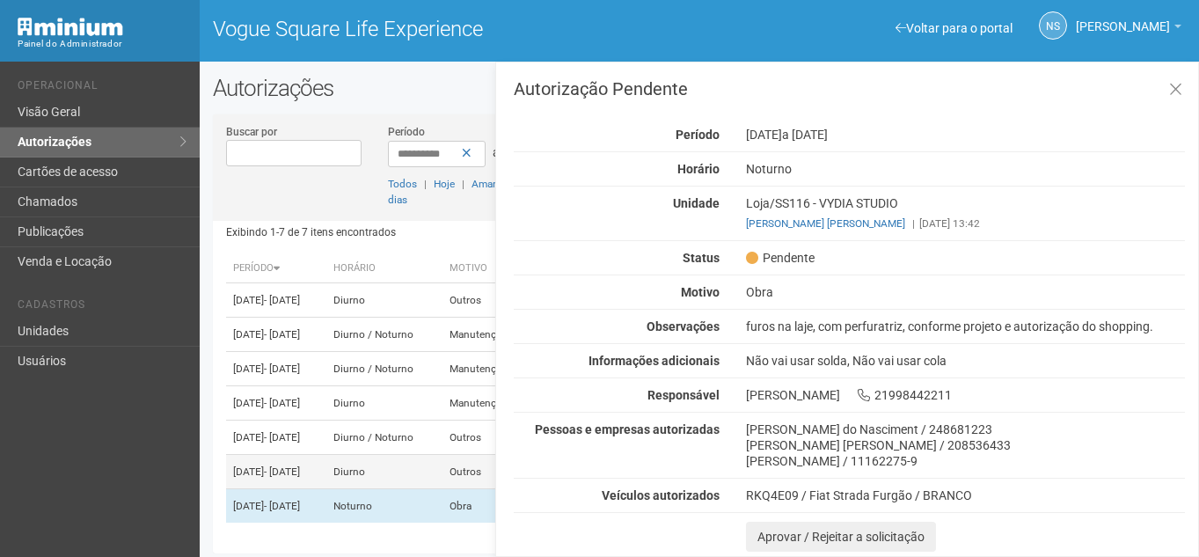
click at [442, 467] on td "Diurno" at bounding box center [384, 472] width 116 height 34
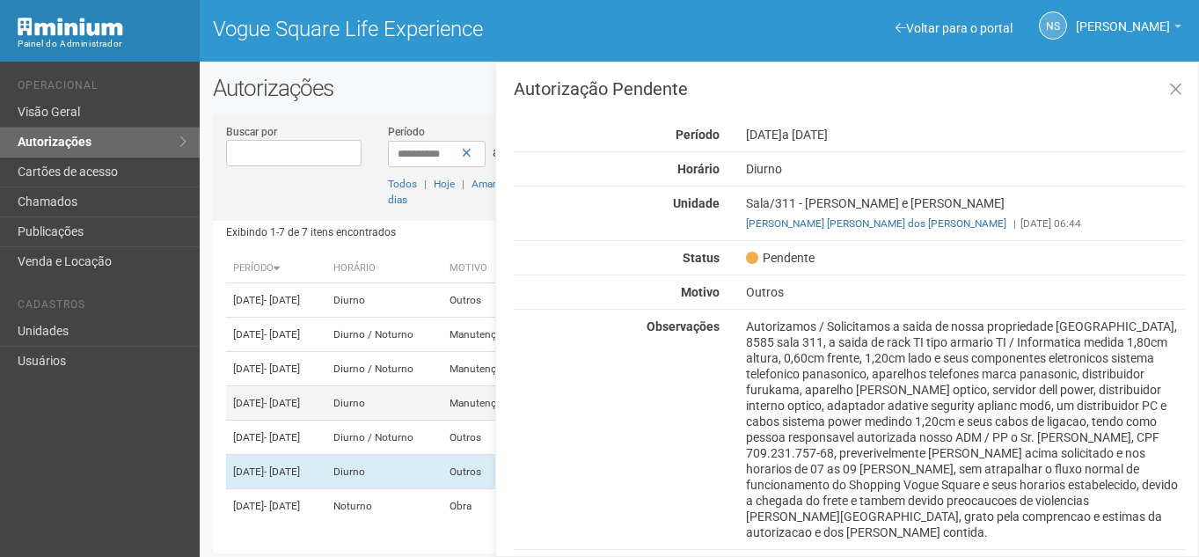
drag, startPoint x: 444, startPoint y: 405, endPoint x: 451, endPoint y: 357, distance: 48.0
click at [442, 421] on td "Diurno / Noturno" at bounding box center [384, 438] width 116 height 34
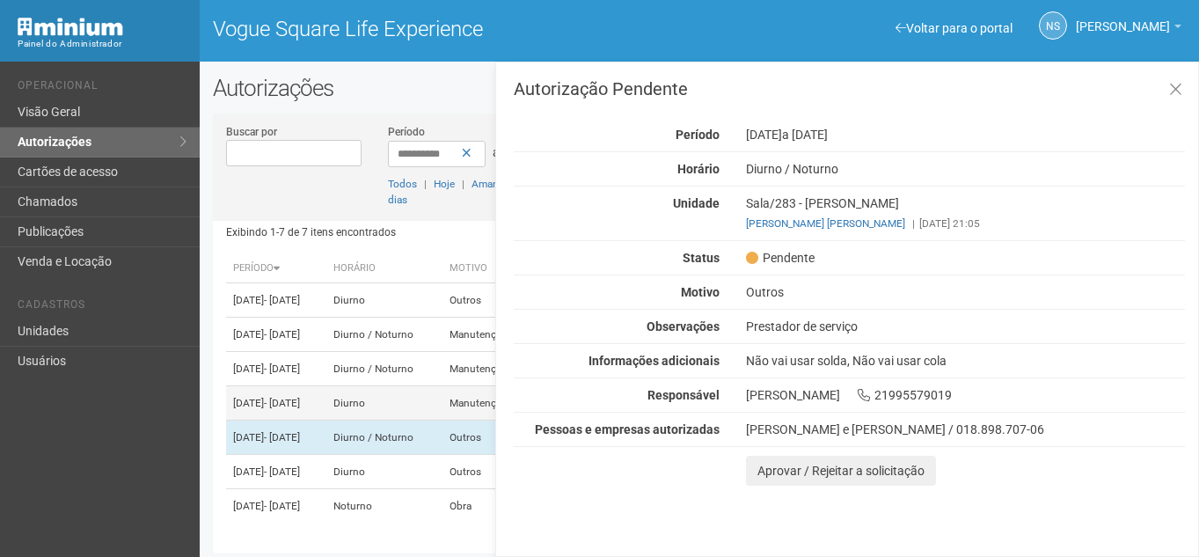
click at [442, 386] on td "Diurno" at bounding box center [384, 403] width 116 height 34
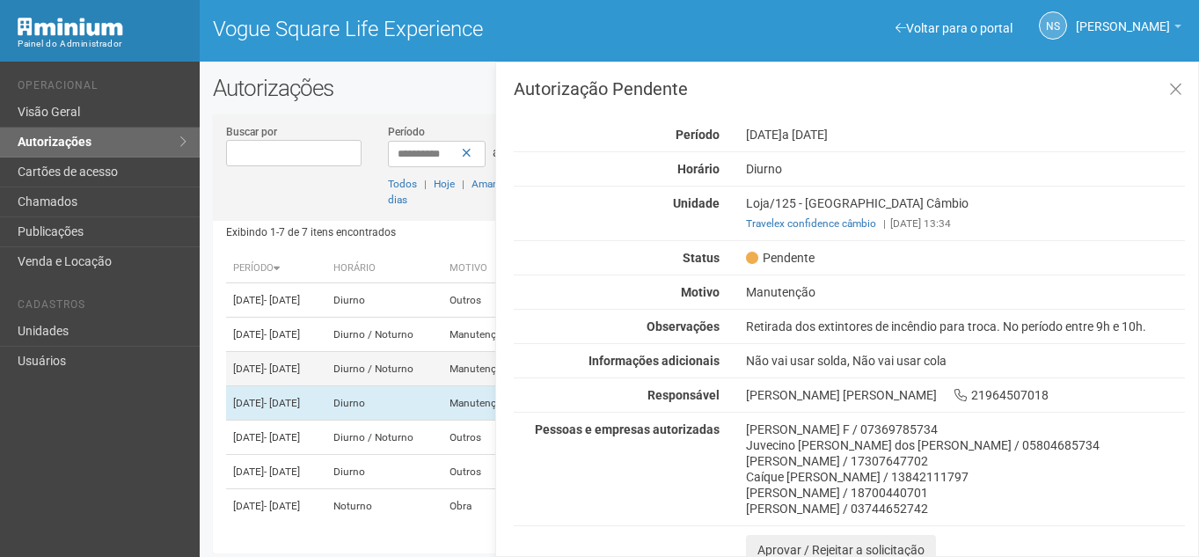
click at [442, 352] on td "Diurno / Noturno" at bounding box center [384, 369] width 116 height 34
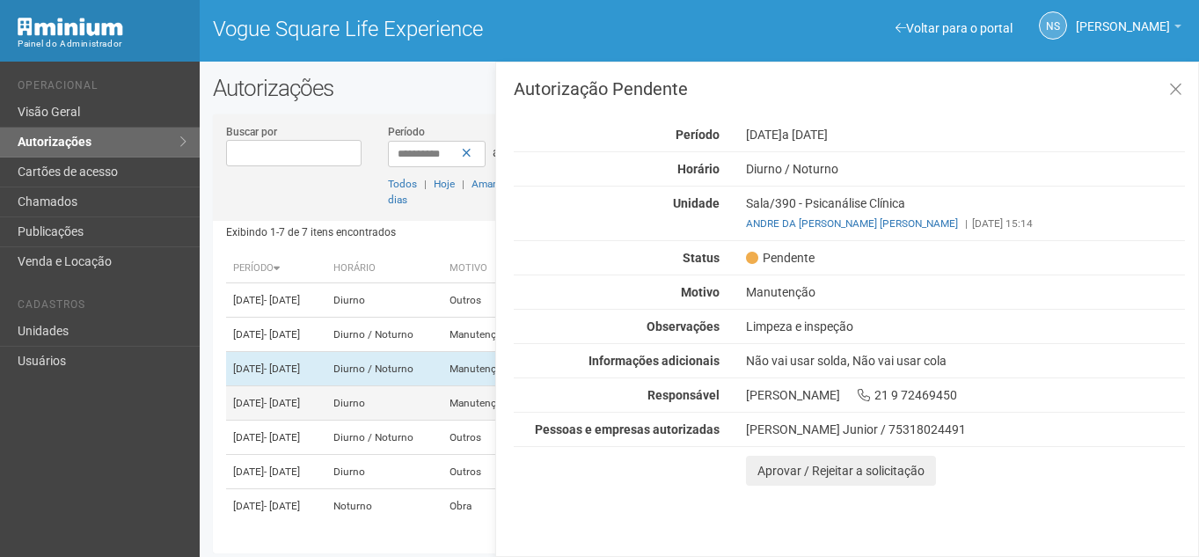
click at [442, 386] on td "Diurno" at bounding box center [384, 403] width 116 height 34
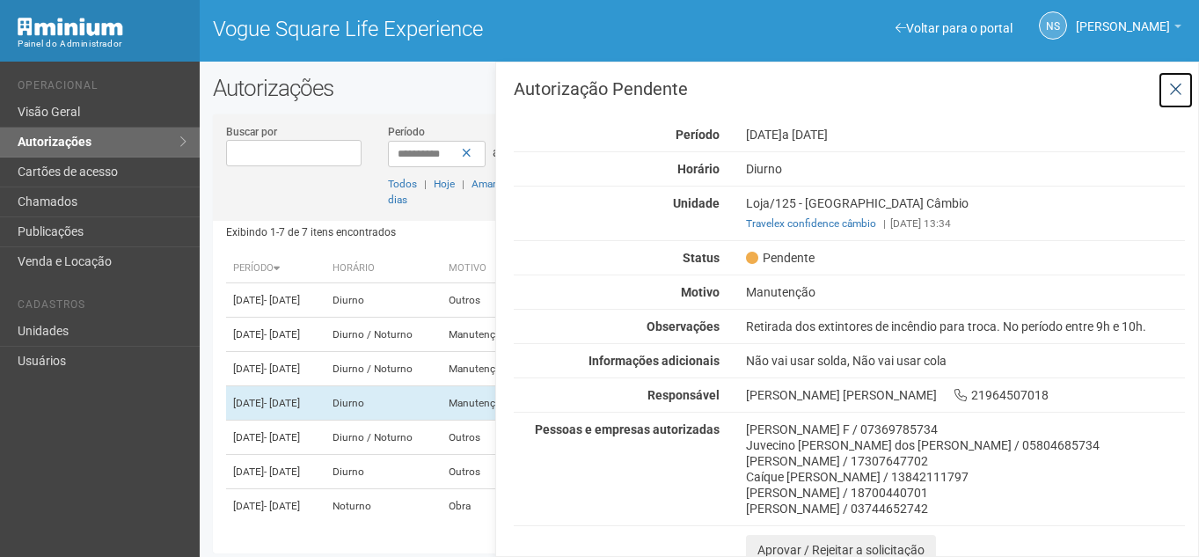
click at [1189, 82] on button at bounding box center [1176, 90] width 36 height 38
